Goal: Task Accomplishment & Management: Manage account settings

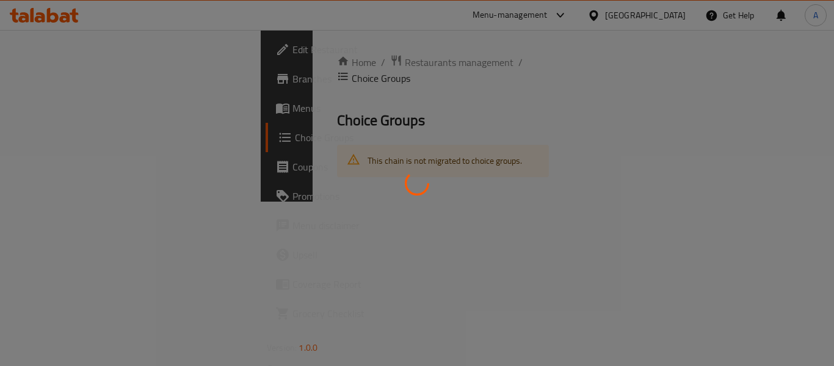
click at [631, 74] on div at bounding box center [417, 183] width 834 height 366
click at [615, 81] on div at bounding box center [417, 183] width 834 height 366
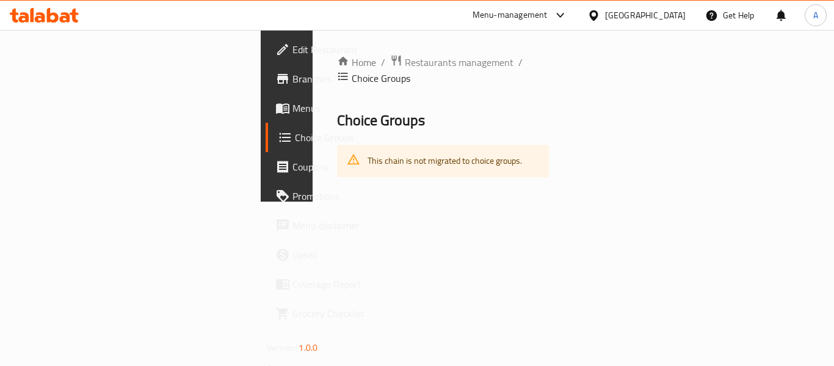
click at [670, 13] on div "Kuwait" at bounding box center [645, 15] width 81 height 13
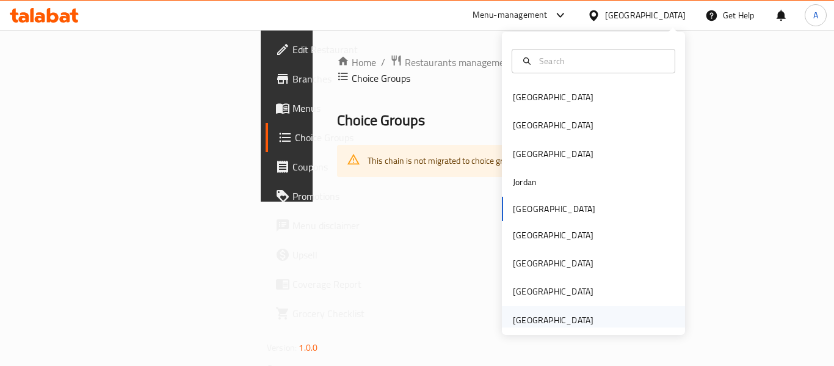
click at [527, 320] on div "[GEOGRAPHIC_DATA]" at bounding box center [553, 319] width 81 height 13
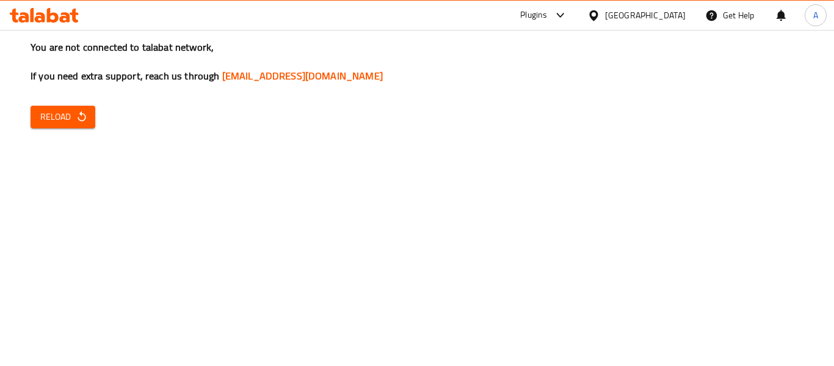
click at [85, 113] on icon "button" at bounding box center [82, 116] width 12 height 12
click at [85, 115] on icon "button" at bounding box center [82, 116] width 12 height 12
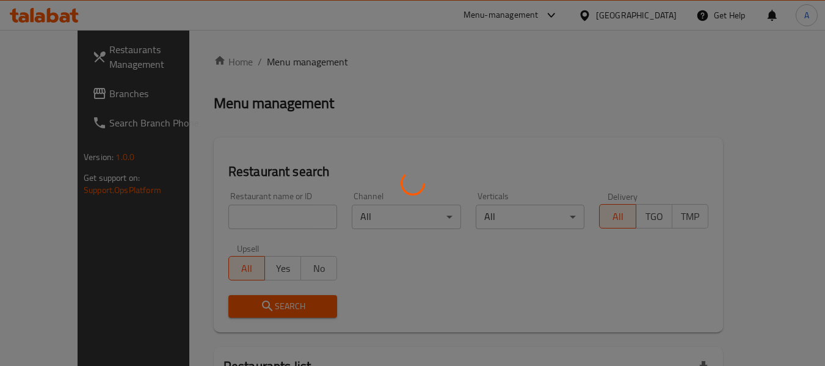
click at [34, 85] on div at bounding box center [412, 183] width 825 height 366
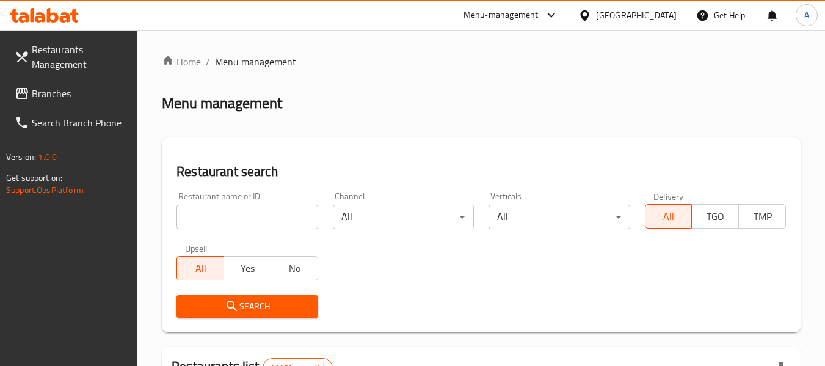
click at [20, 76] on link "Restaurants Management" at bounding box center [71, 57] width 133 height 44
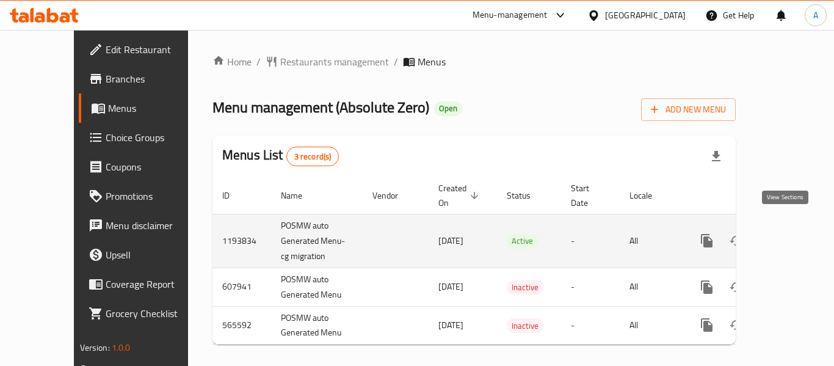
click at [780, 239] on link "enhanced table" at bounding box center [794, 240] width 29 height 29
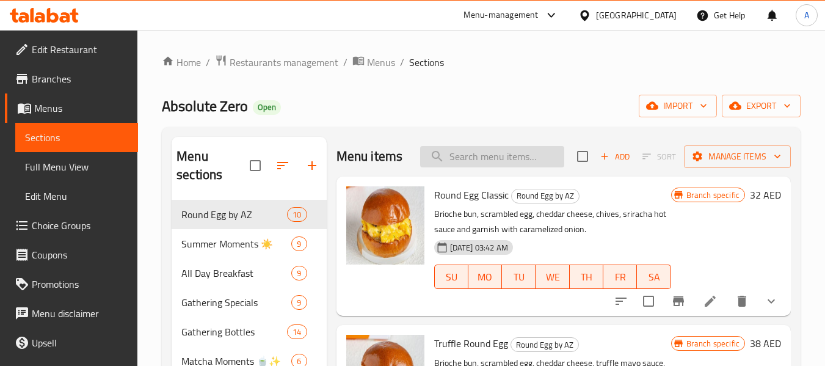
click at [458, 167] on input "search" at bounding box center [492, 156] width 144 height 21
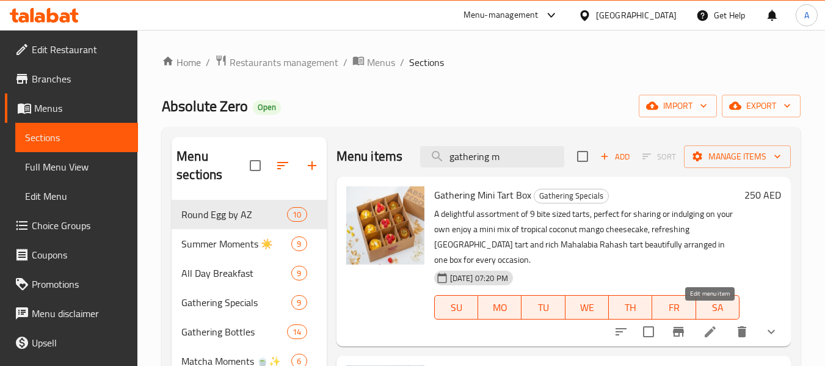
type input "gathering m"
click at [710, 324] on icon at bounding box center [710, 331] width 15 height 15
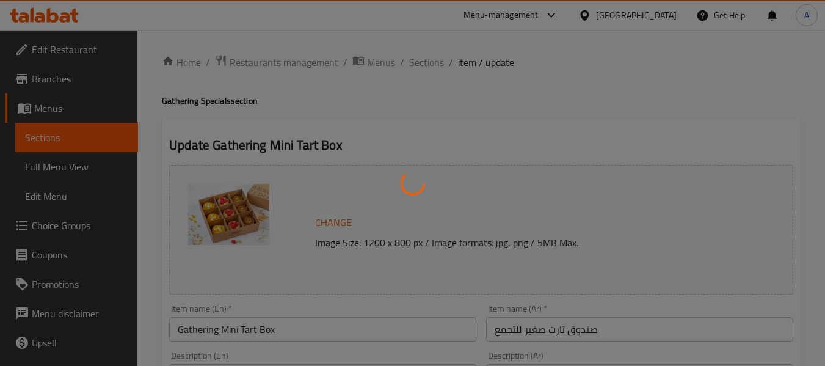
type input "ميني تارت الاختيار 1"
type input "1"
type input "ميني تارت الاختيار 2"
type input "1"
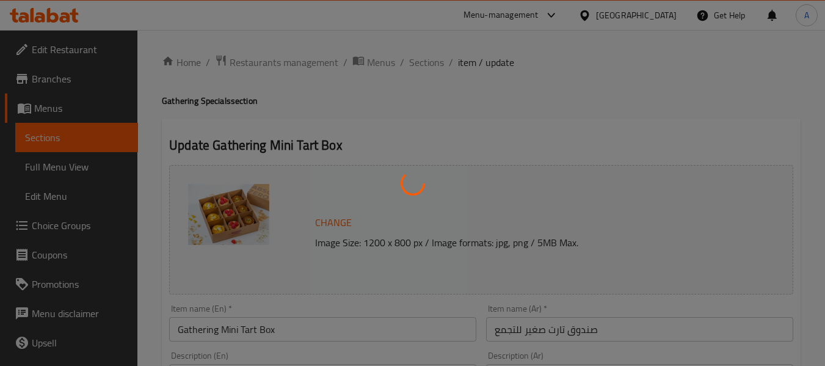
type input "1"
type input "ميني تارت اختيار 3"
type input "0"
type input "1"
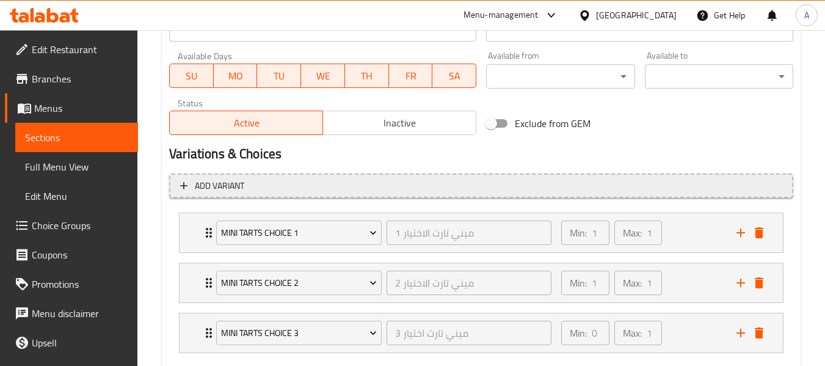
scroll to position [610, 0]
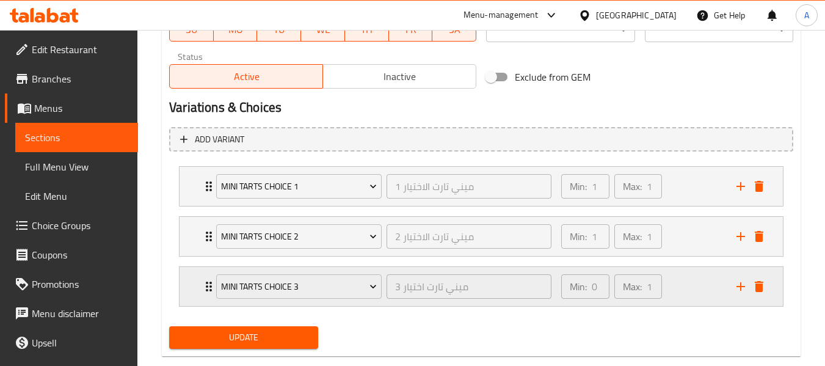
click at [691, 282] on div "Min: 0 ​ Max: 1 ​" at bounding box center [641, 286] width 175 height 39
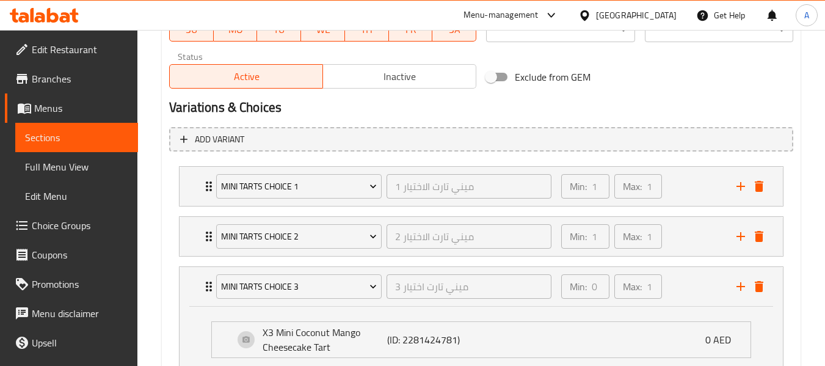
click at [52, 221] on span "Choice Groups" at bounding box center [80, 225] width 96 height 15
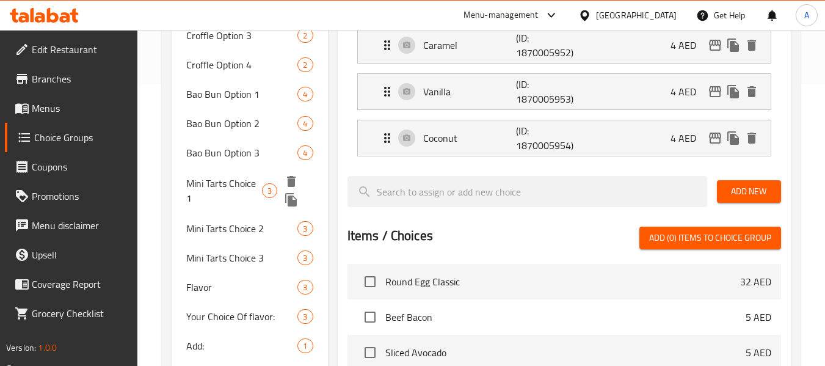
scroll to position [280, 0]
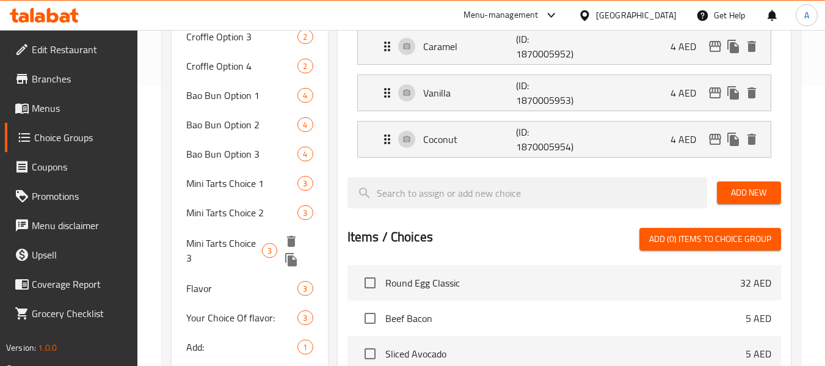
click at [220, 249] on span "Mini Tarts Choice 3" at bounding box center [224, 250] width 76 height 29
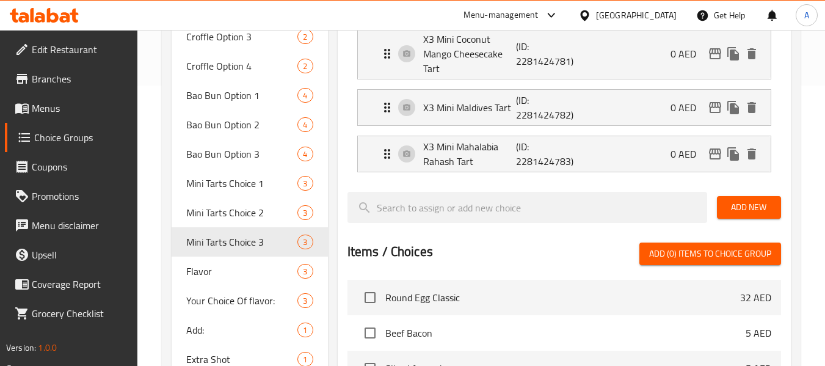
type input "Mini Tarts Choice 3"
type input "ميني تارت اختيار 3"
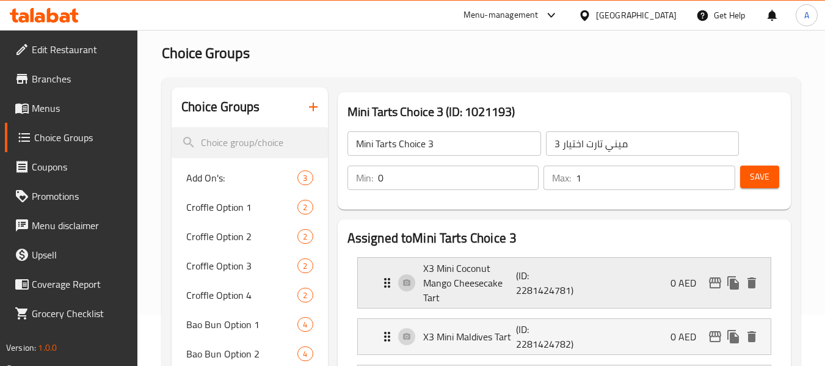
scroll to position [36, 0]
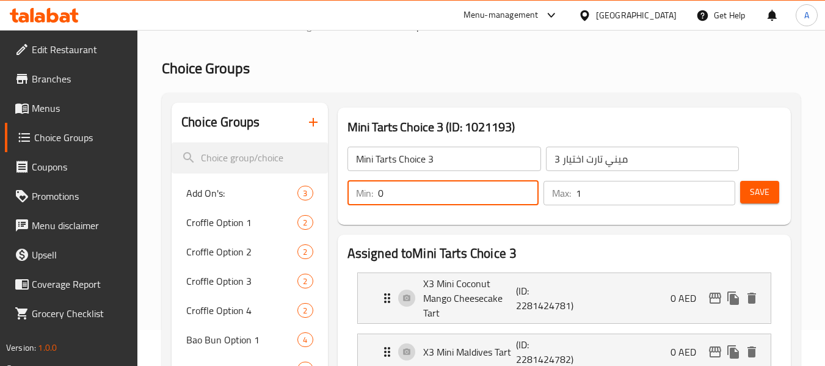
click at [436, 199] on input "0" at bounding box center [458, 193] width 161 height 24
drag, startPoint x: 430, startPoint y: 198, endPoint x: 334, endPoint y: 197, distance: 95.8
click at [334, 197] on div "Mini Tarts Choice 3 (ID: 1021193) Mini Tarts Choice 3 ​ ميني تارت اختيار 3 ​ Mi…" at bounding box center [564, 166] width 463 height 127
type input "1"
click at [750, 187] on span "Save" at bounding box center [760, 191] width 20 height 15
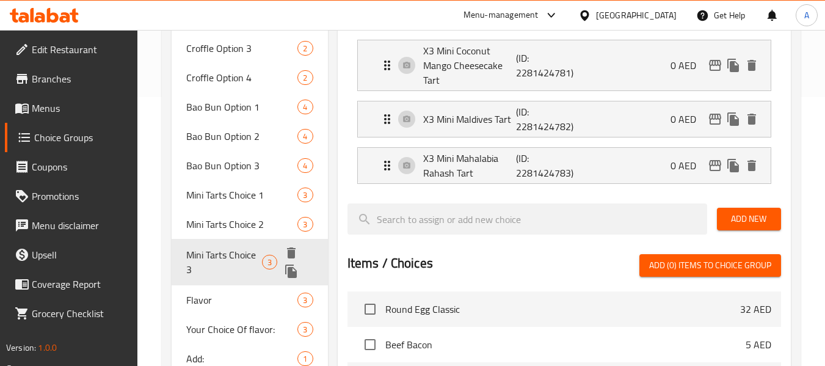
scroll to position [291, 0]
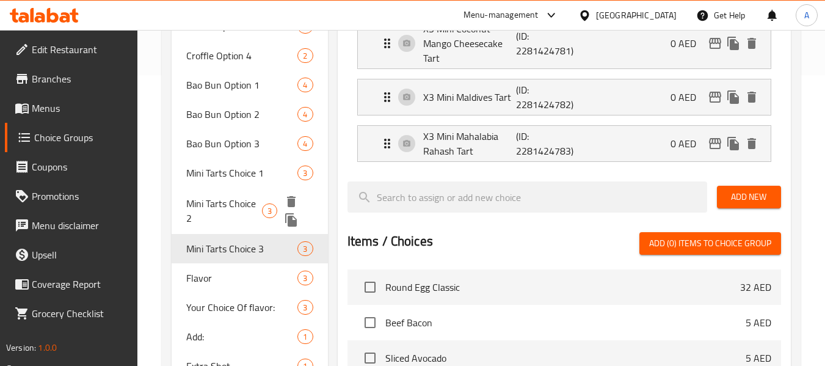
click at [222, 211] on span "Mini Tarts Choice 2" at bounding box center [224, 210] width 76 height 29
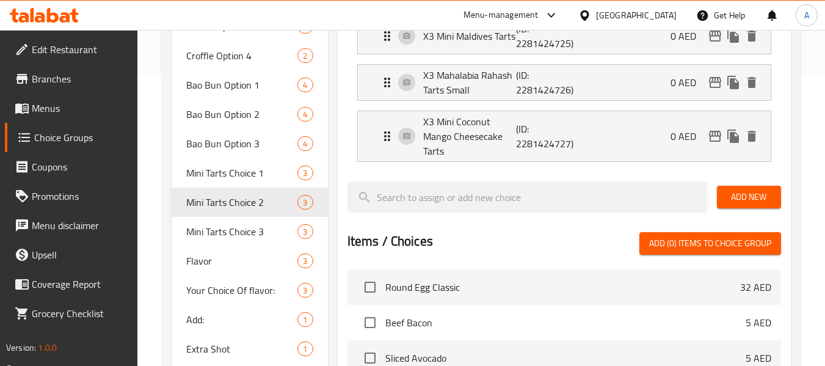
type input "Mini Tarts Choice 2"
type input "ميني تارت الاختيار 2"
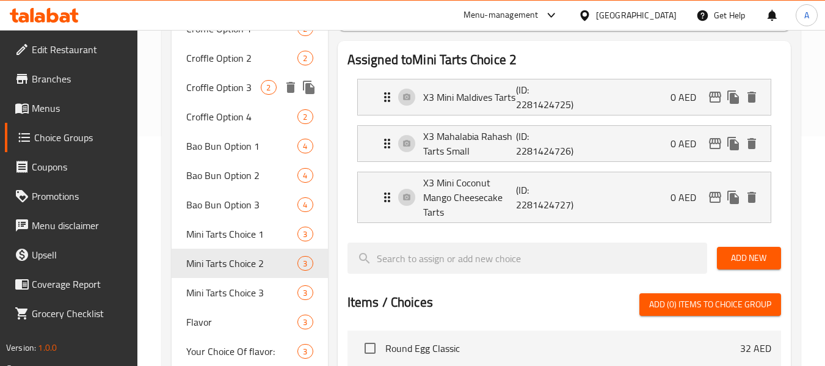
scroll to position [231, 0]
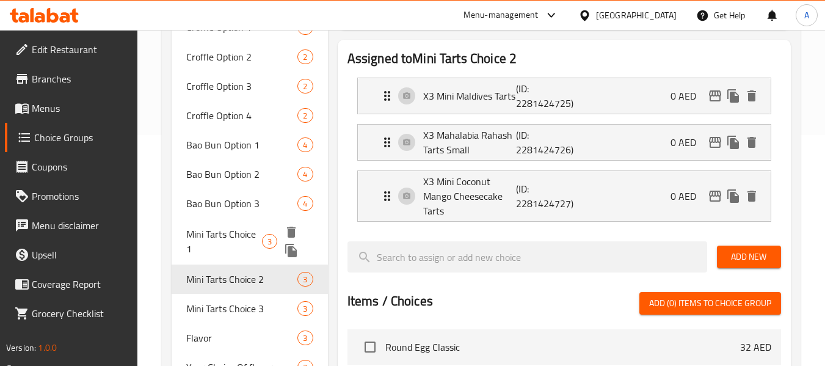
click at [233, 233] on span "Mini Tarts Choice 1" at bounding box center [224, 240] width 76 height 29
type input "Mini Tarts Choice 1"
type input "ميني تارت الاختيار 1"
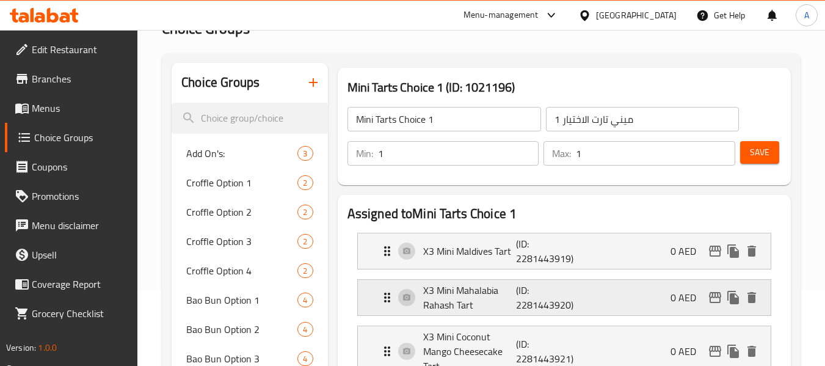
scroll to position [46, 0]
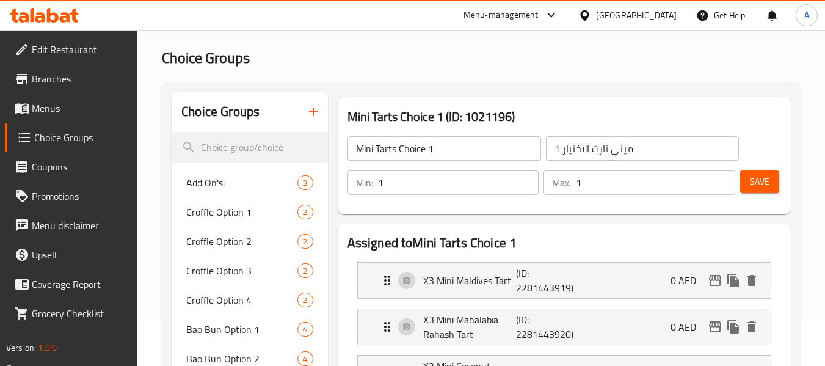
click at [59, 114] on span "Menus" at bounding box center [80, 108] width 96 height 15
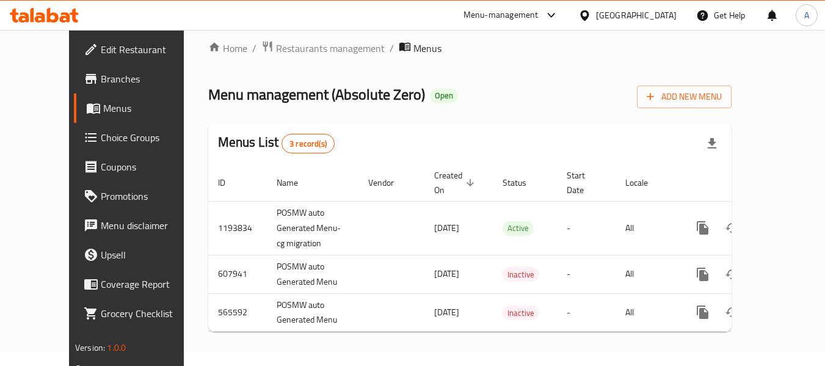
scroll to position [1, 0]
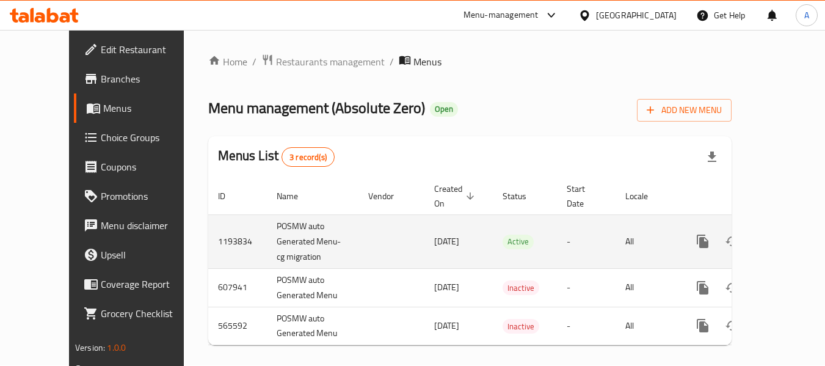
click at [782, 226] on link "enhanced table" at bounding box center [790, 240] width 29 height 29
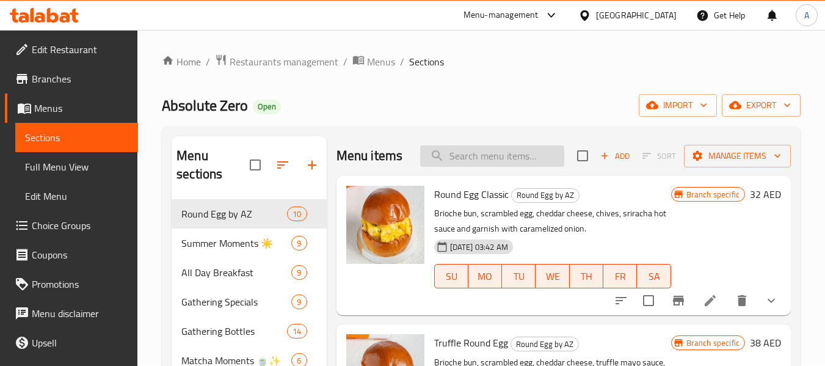
click at [515, 165] on input "search" at bounding box center [492, 155] width 144 height 21
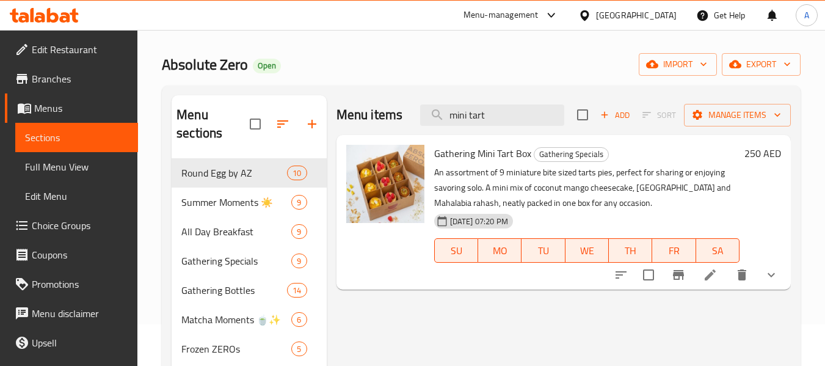
scroll to position [62, 0]
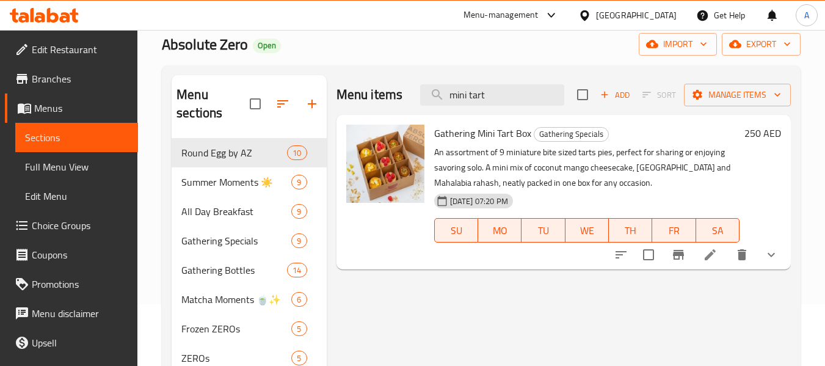
type input "mini tart"
click at [710, 253] on icon at bounding box center [709, 254] width 11 height 11
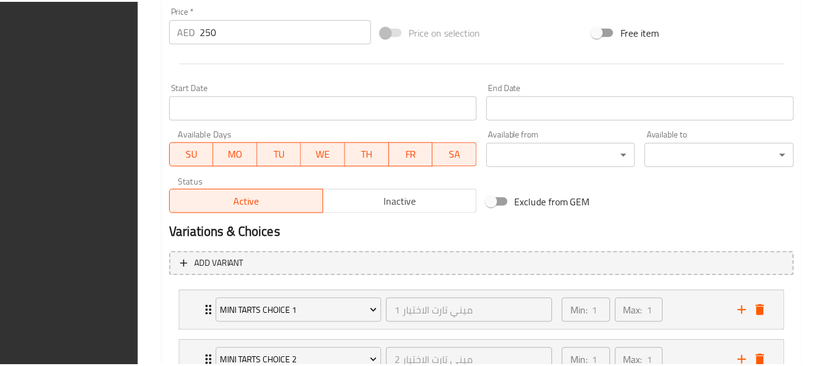
scroll to position [635, 0]
